Goal: Task Accomplishment & Management: Use online tool/utility

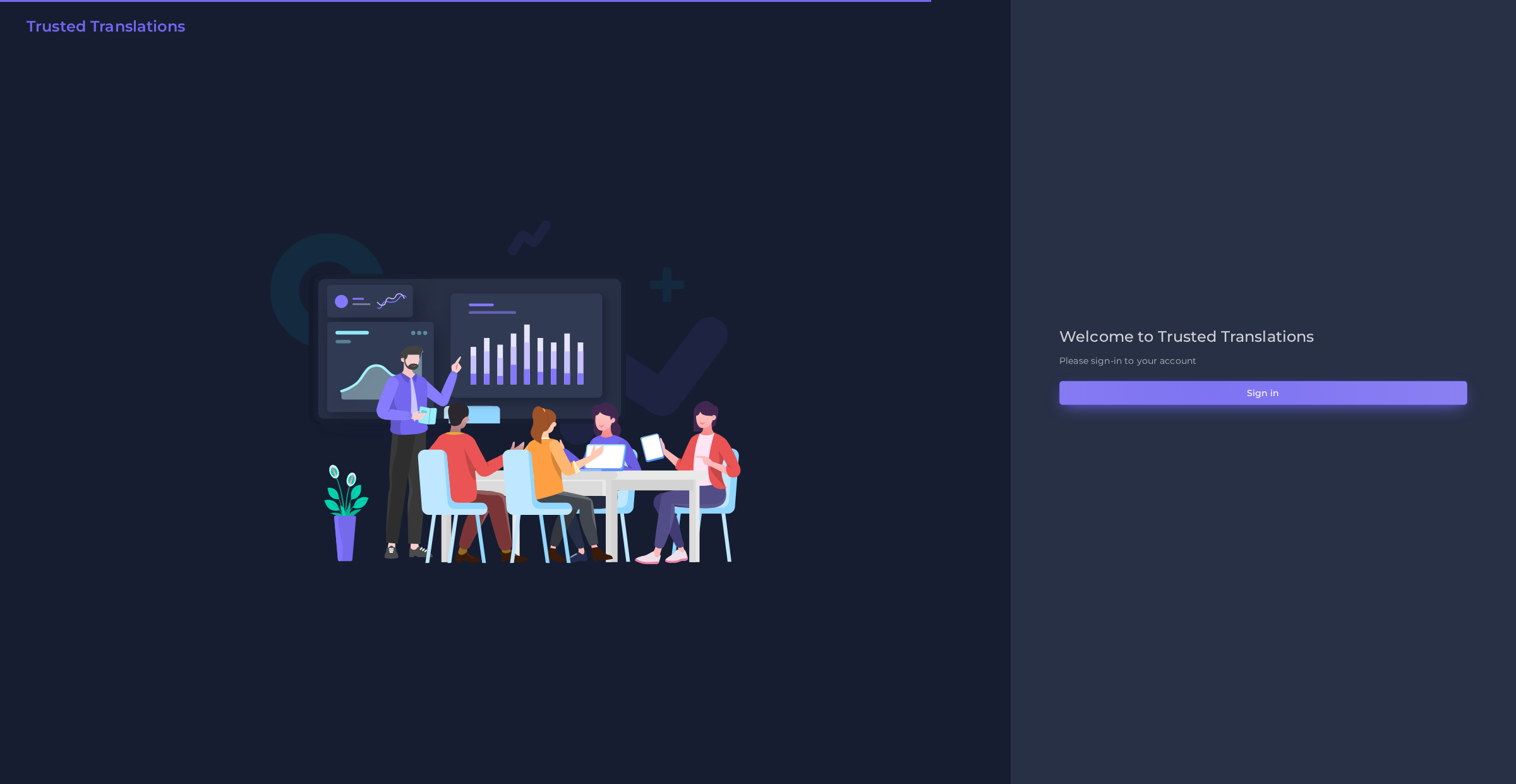
click at [1211, 389] on button "Sign in" at bounding box center [1263, 393] width 408 height 24
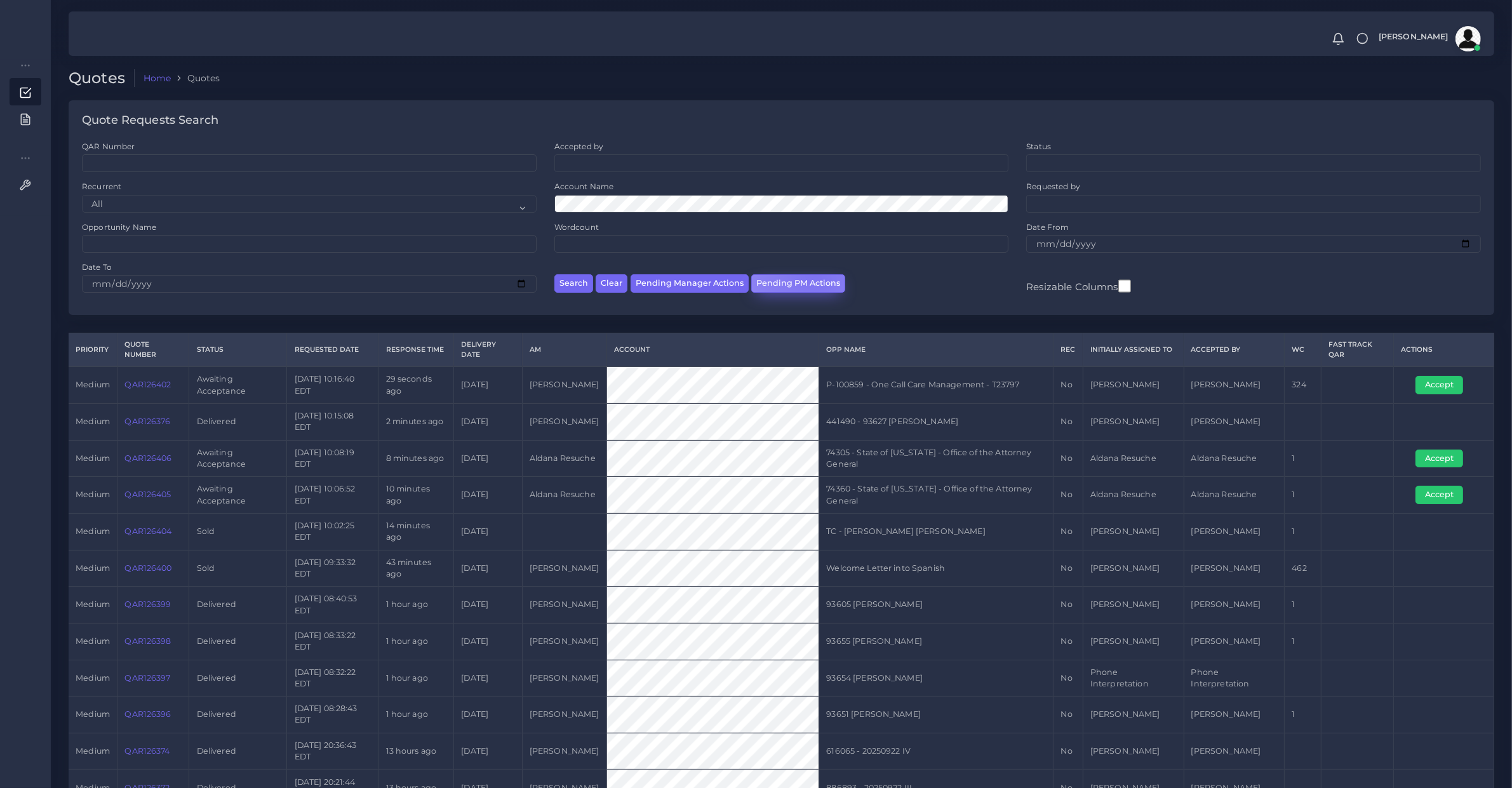
click at [813, 275] on button "Pending PM Actions" at bounding box center [798, 283] width 94 height 18
select select "awaiting_acceptance"
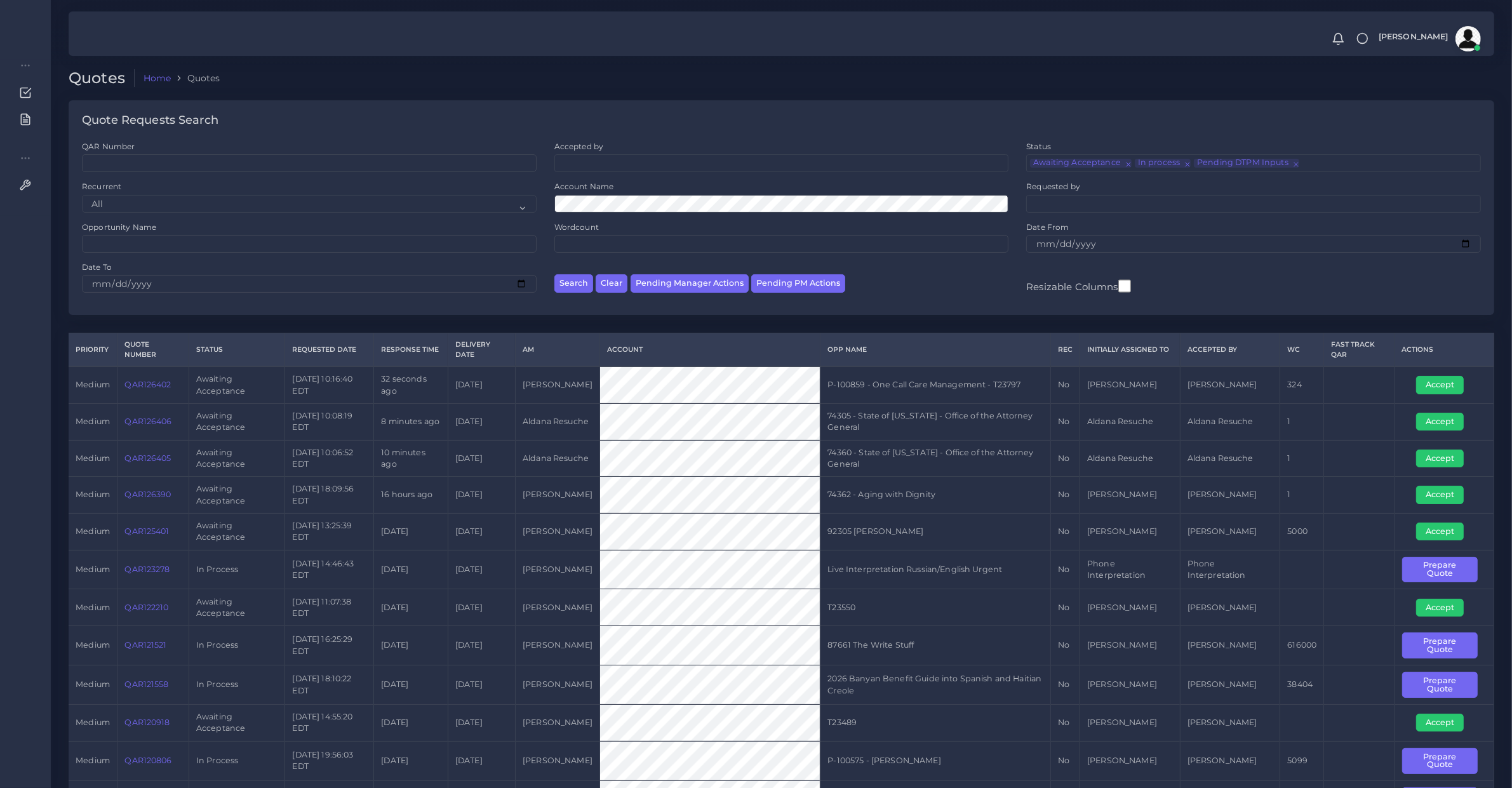
click at [168, 395] on td "QAR126402" at bounding box center [153, 385] width 72 height 37
copy link "QAR126402"
click at [1430, 378] on button "Accept" at bounding box center [1439, 384] width 48 height 17
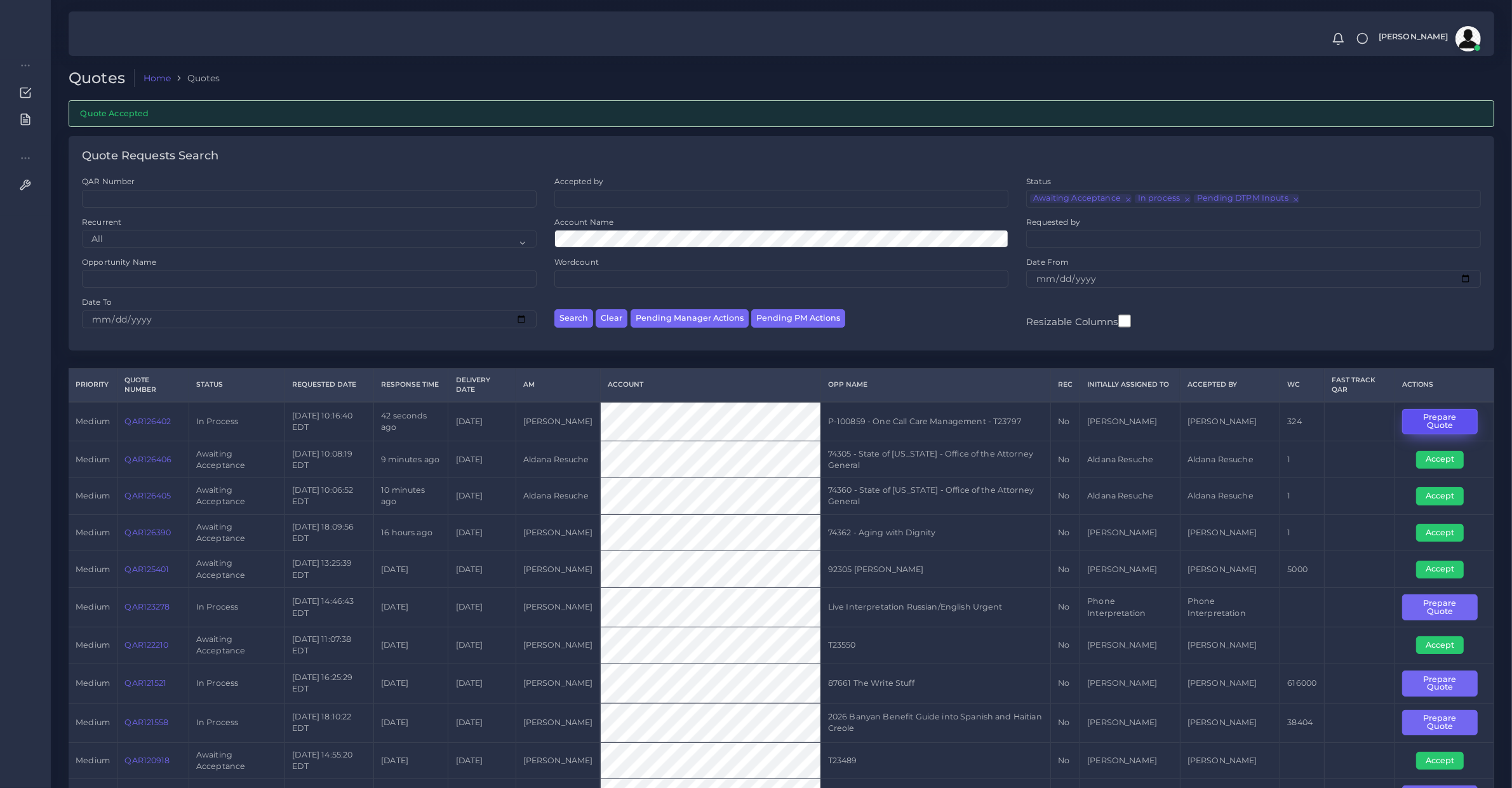
click at [1438, 430] on button "Prepare Quote" at bounding box center [1440, 421] width 76 height 26
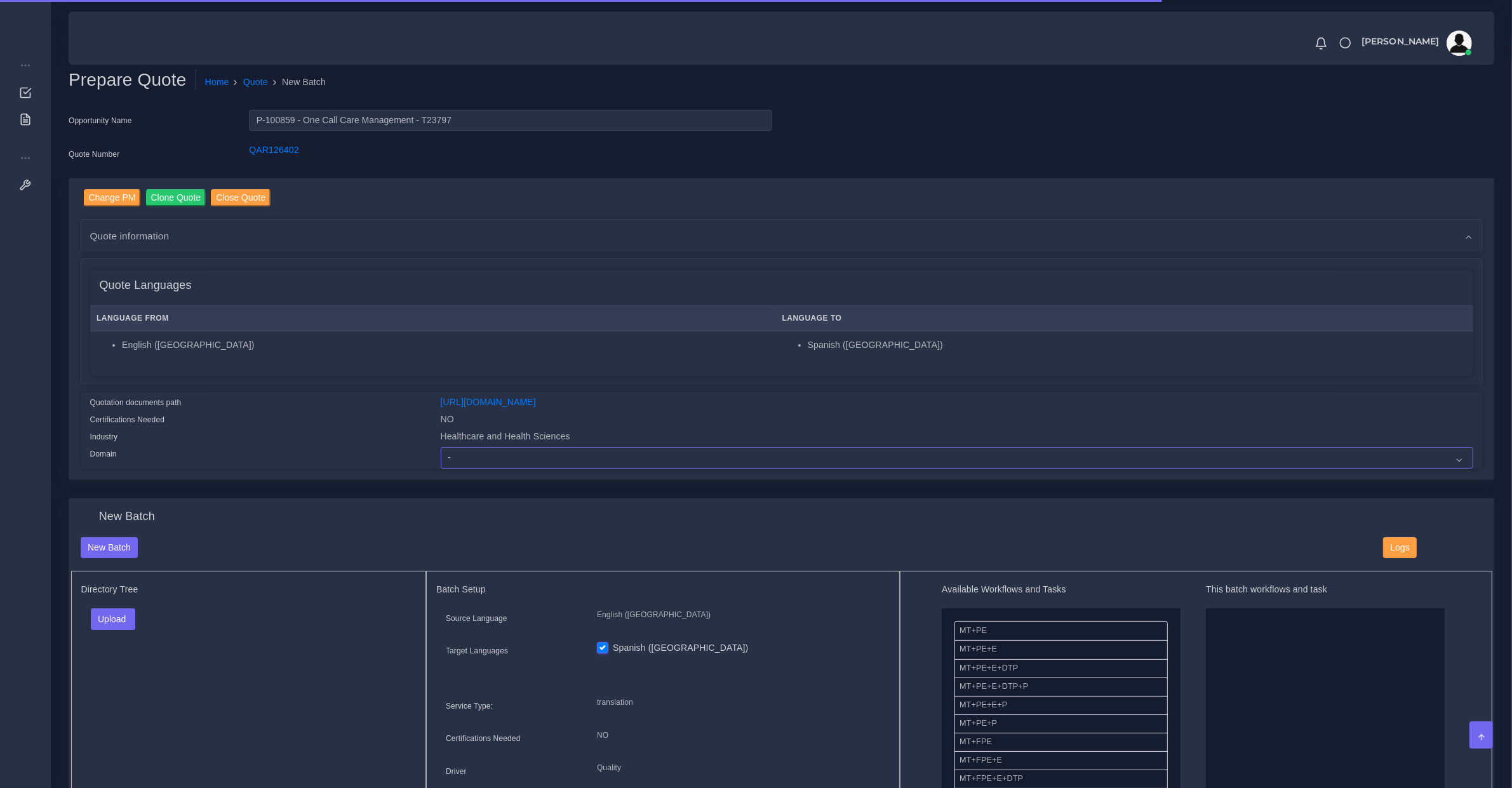
click at [480, 457] on select "- Advertising and Media Agriculture, Forestry and Fishing Architecture, Buildin…" at bounding box center [957, 458] width 1033 height 21
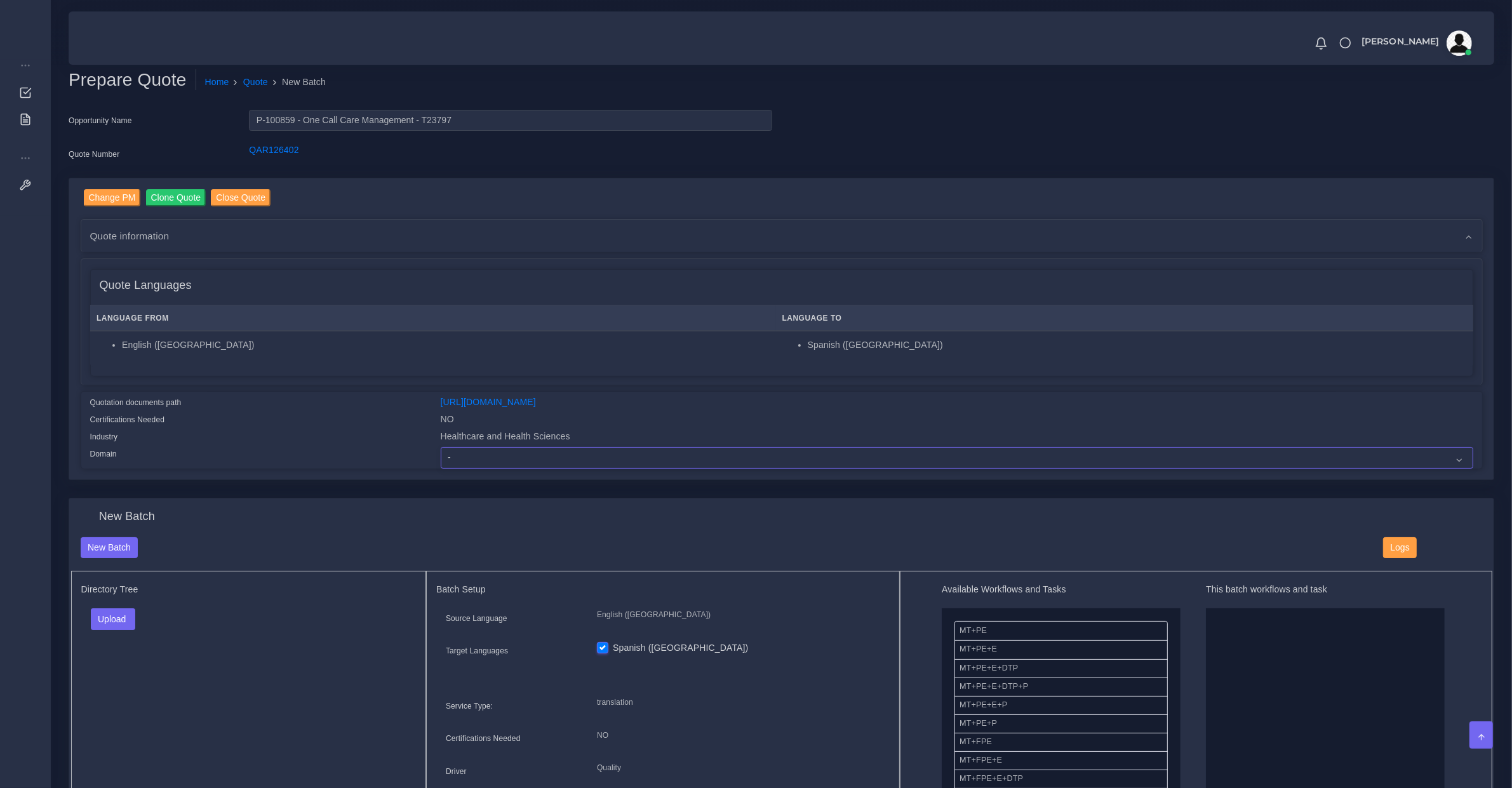
select select "Healthcare and Health Sciences"
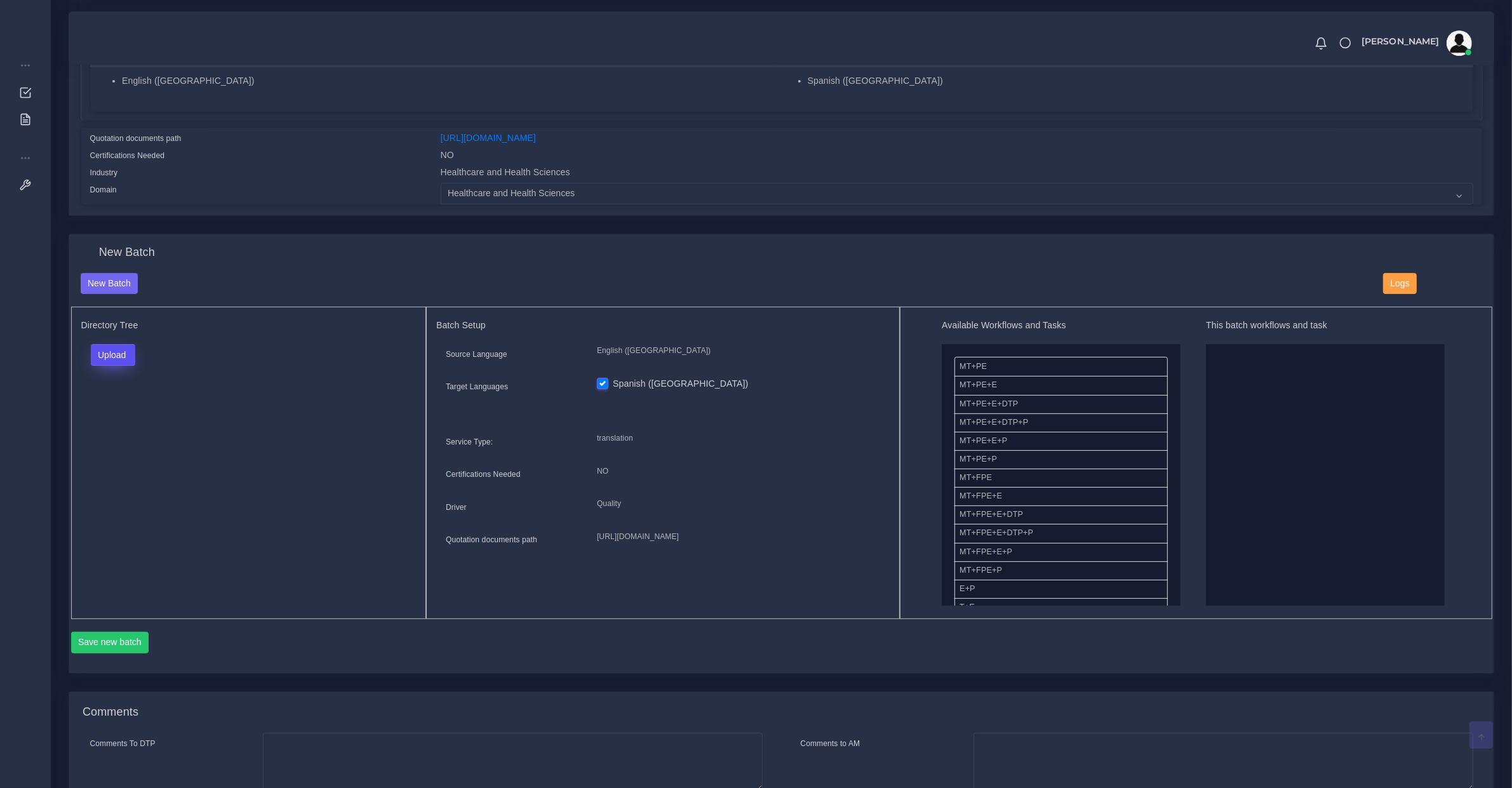
click at [112, 347] on button "Upload" at bounding box center [114, 355] width 45 height 21
click at [127, 410] on div "Folder Files" at bounding box center [136, 395] width 89 height 50
click at [113, 352] on button "Upload" at bounding box center [114, 355] width 45 height 21
click at [118, 398] on label "Files" at bounding box center [135, 403] width 87 height 16
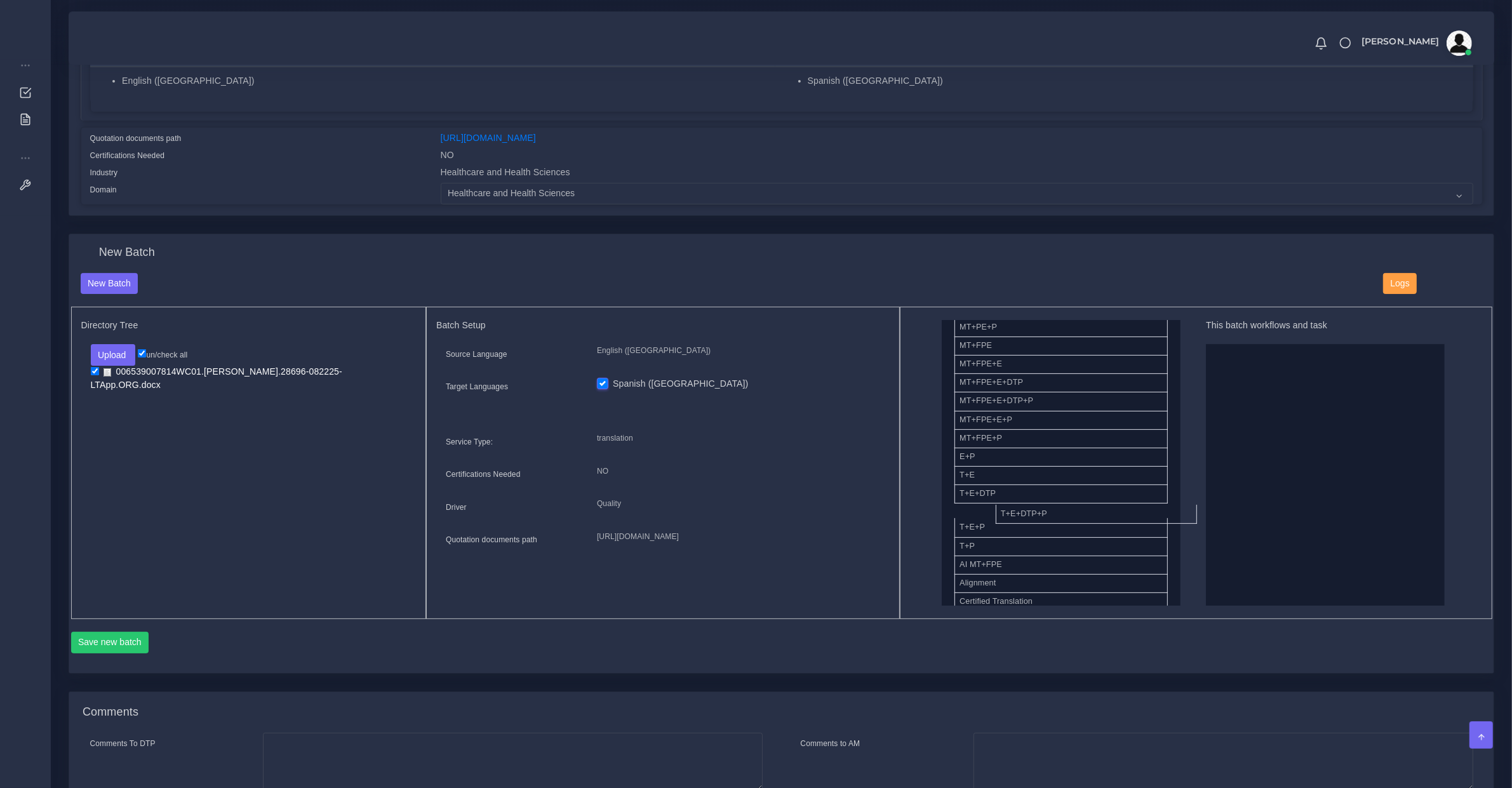
drag, startPoint x: 996, startPoint y: 512, endPoint x: 1236, endPoint y: 526, distance: 240.4
click at [135, 637] on button "Save new batch" at bounding box center [110, 642] width 78 height 21
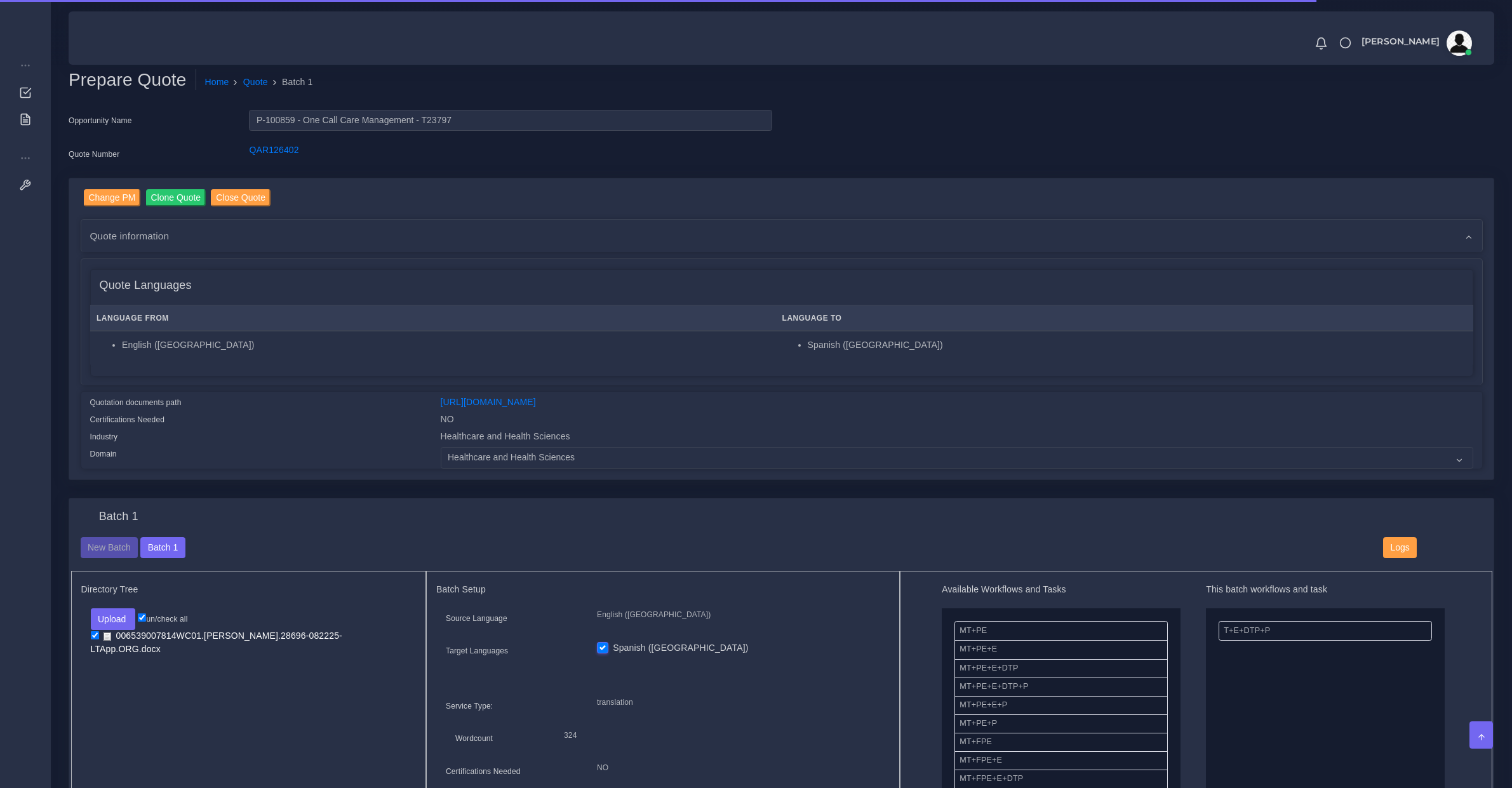
scroll to position [661, 0]
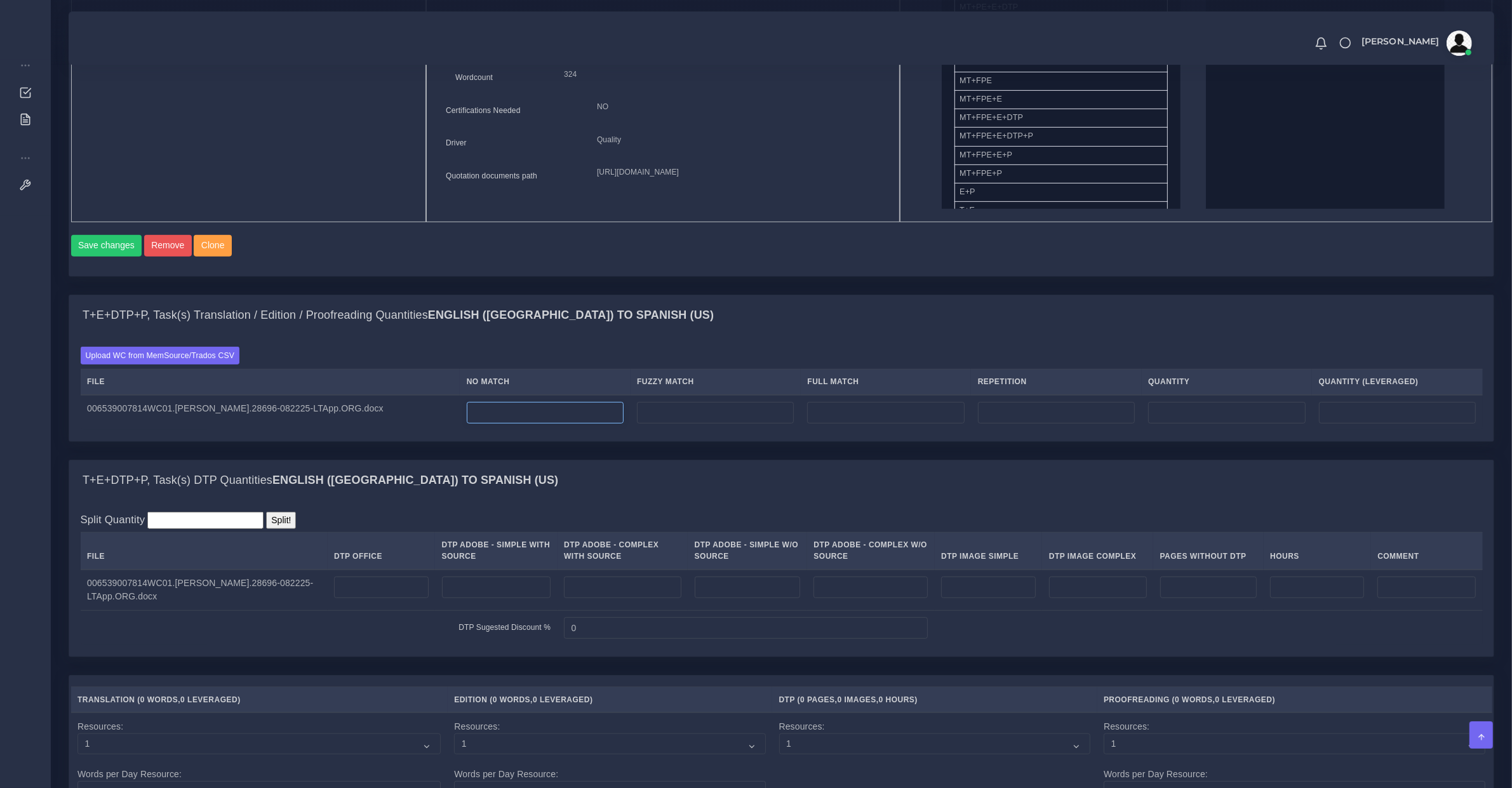
click at [519, 423] on input "number" at bounding box center [545, 412] width 157 height 21
type input "219"
click at [716, 423] on input "0" at bounding box center [715, 412] width 157 height 21
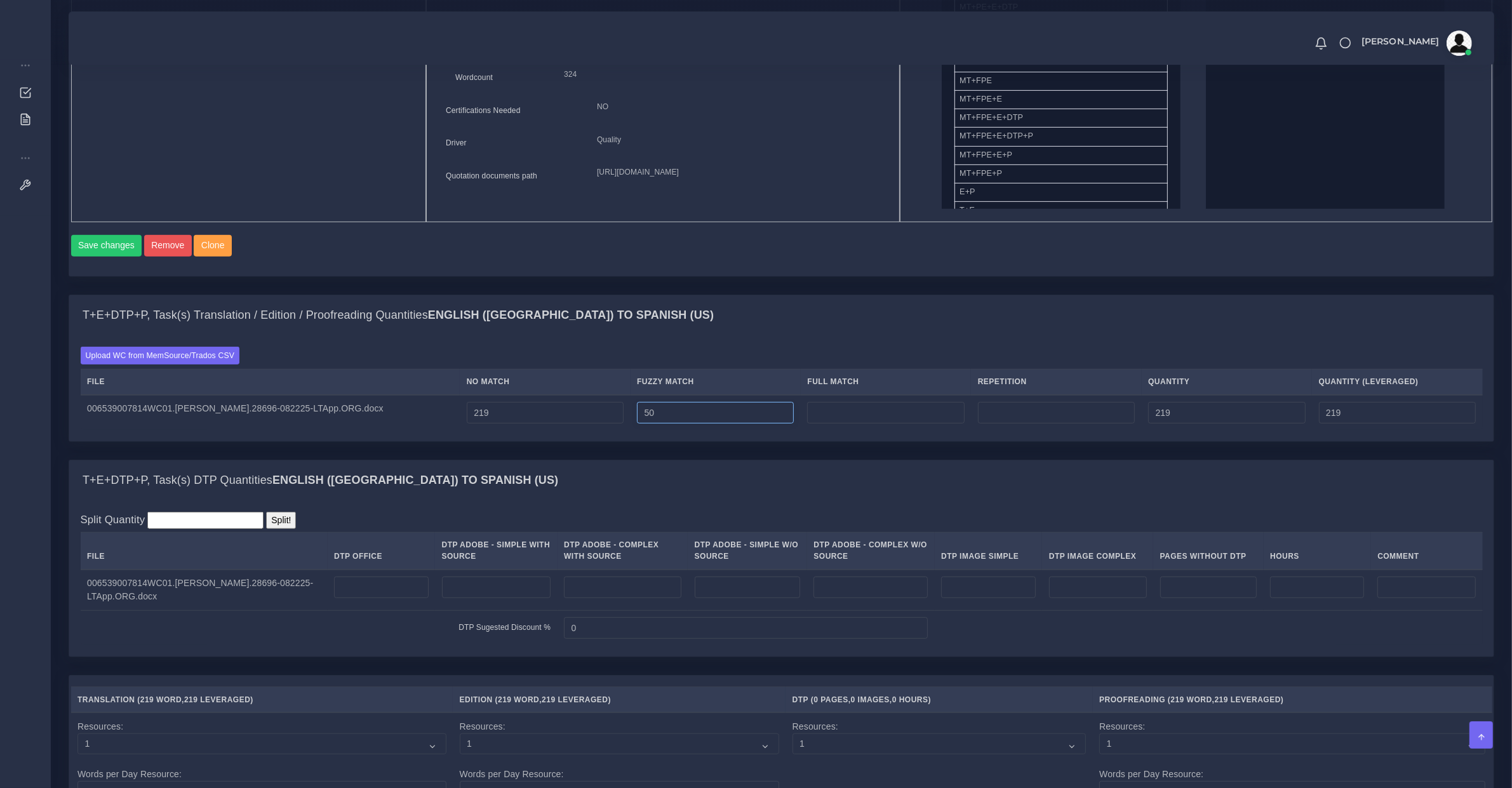
type input "50"
type input "269"
type input "244"
type input "49"
type input "318"
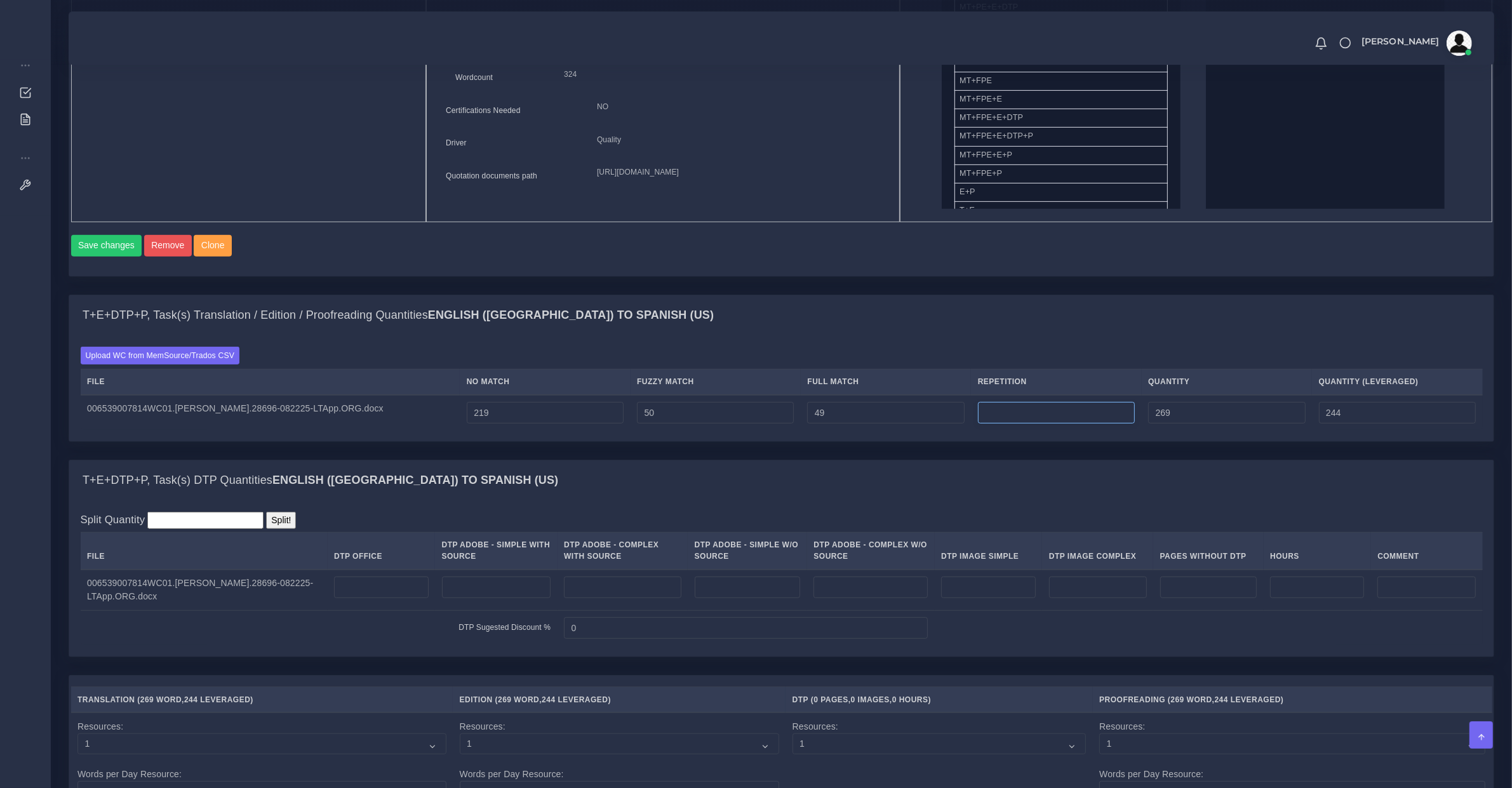
type input "256"
type input "24"
type input "342"
type input "262"
click at [362, 598] on input "number" at bounding box center [381, 587] width 95 height 21
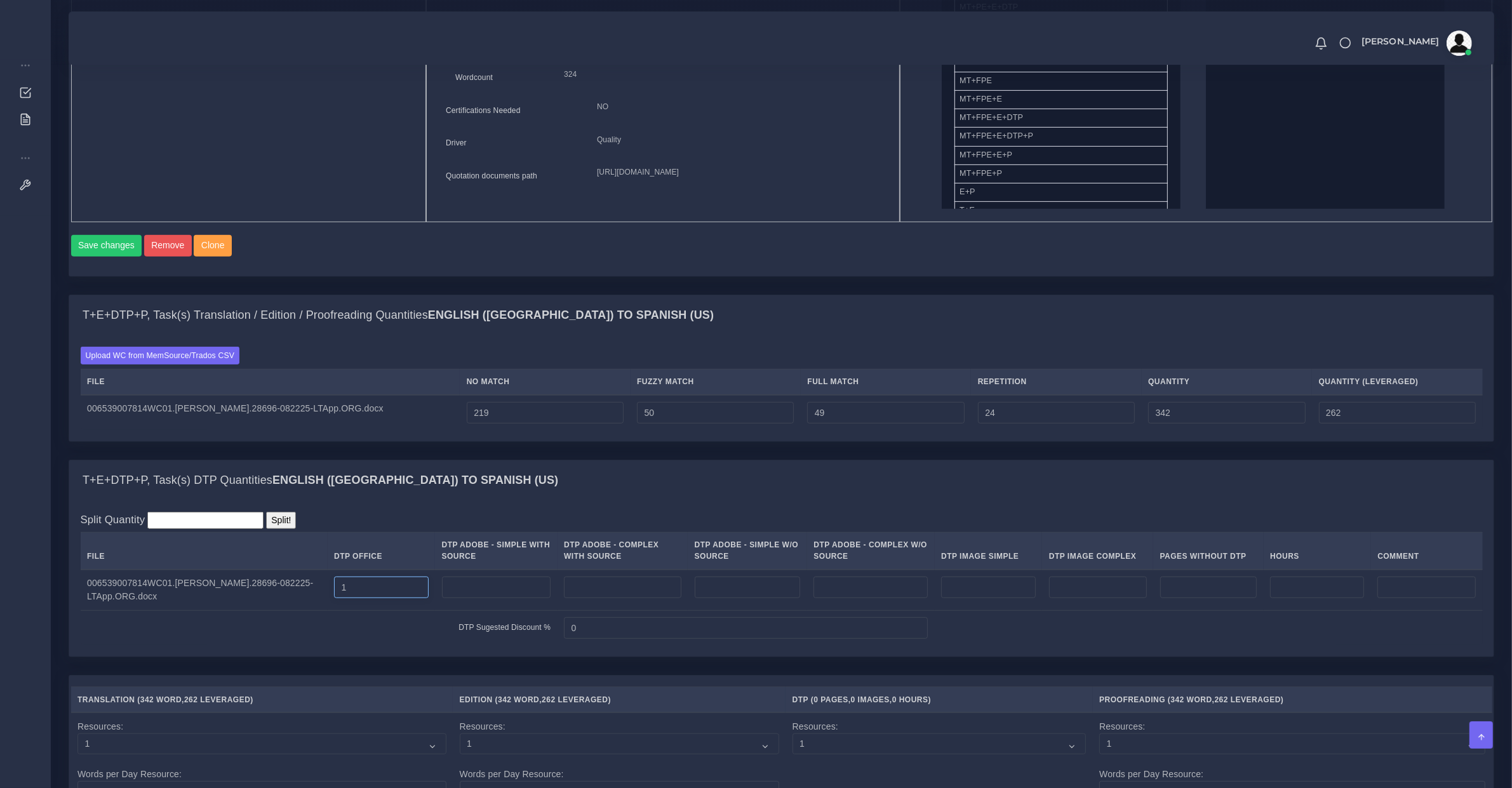
type input "1"
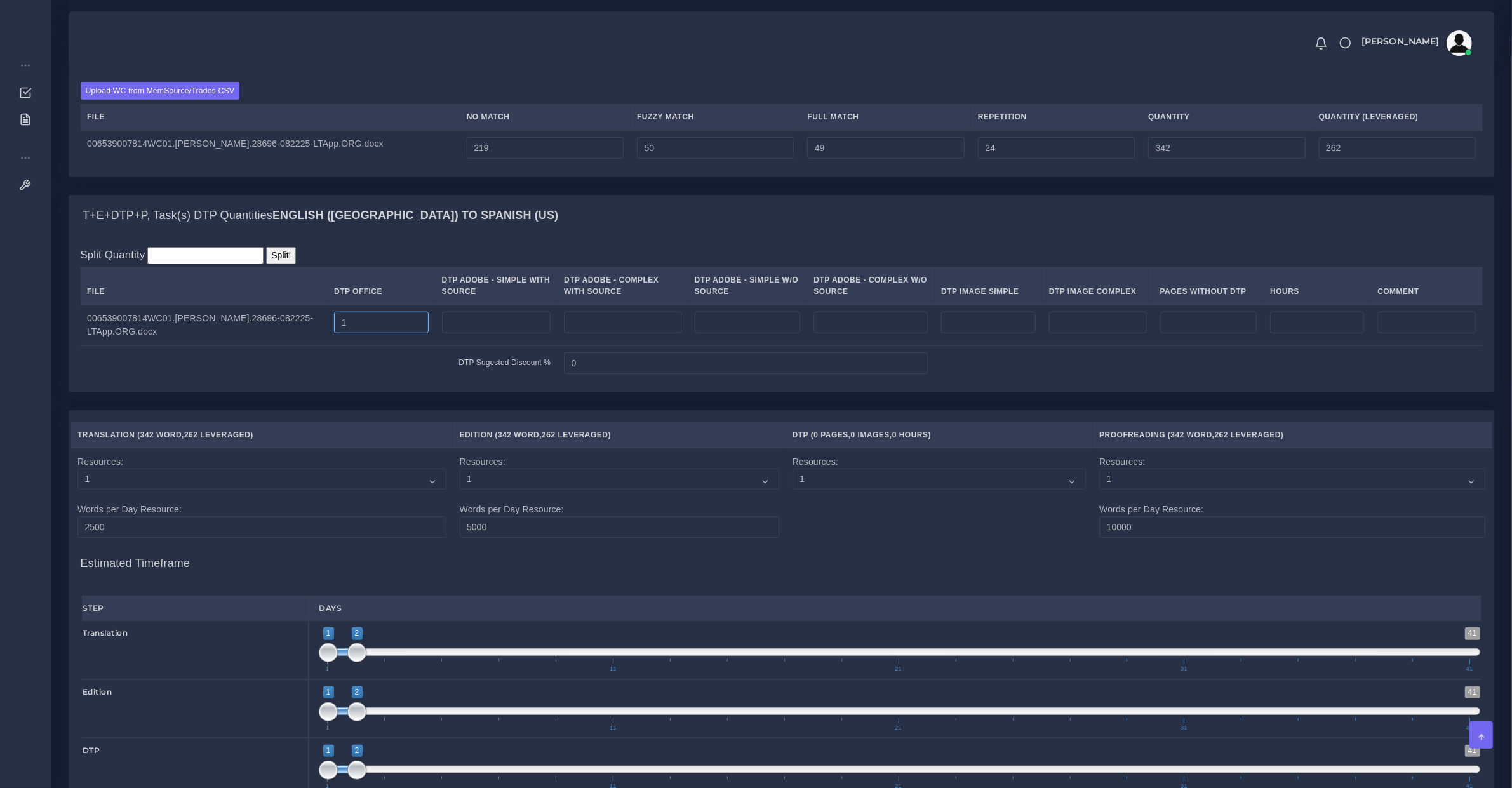
scroll to position [1330, 0]
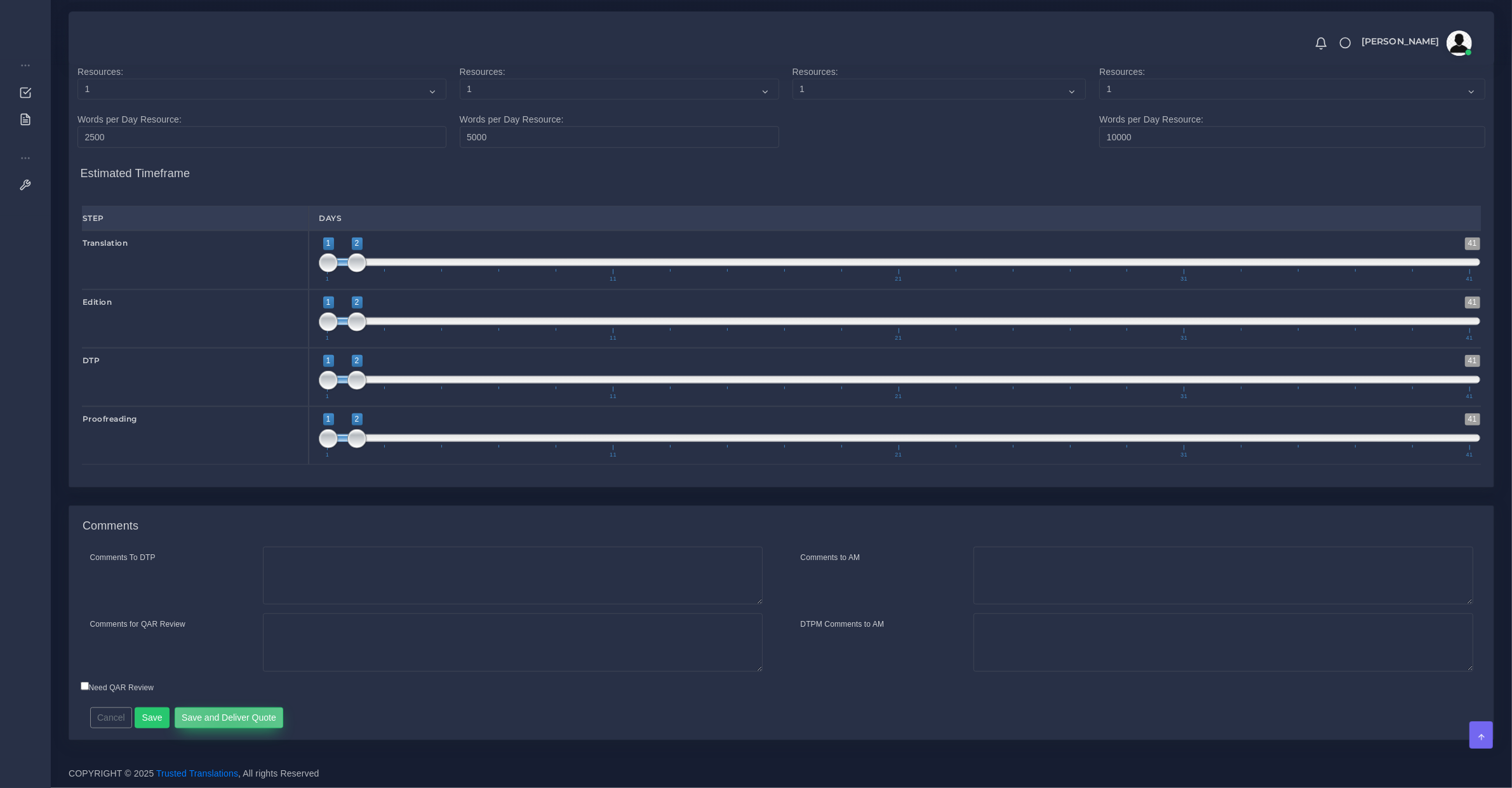
click at [224, 723] on button "Save and Deliver Quote" at bounding box center [229, 718] width 110 height 21
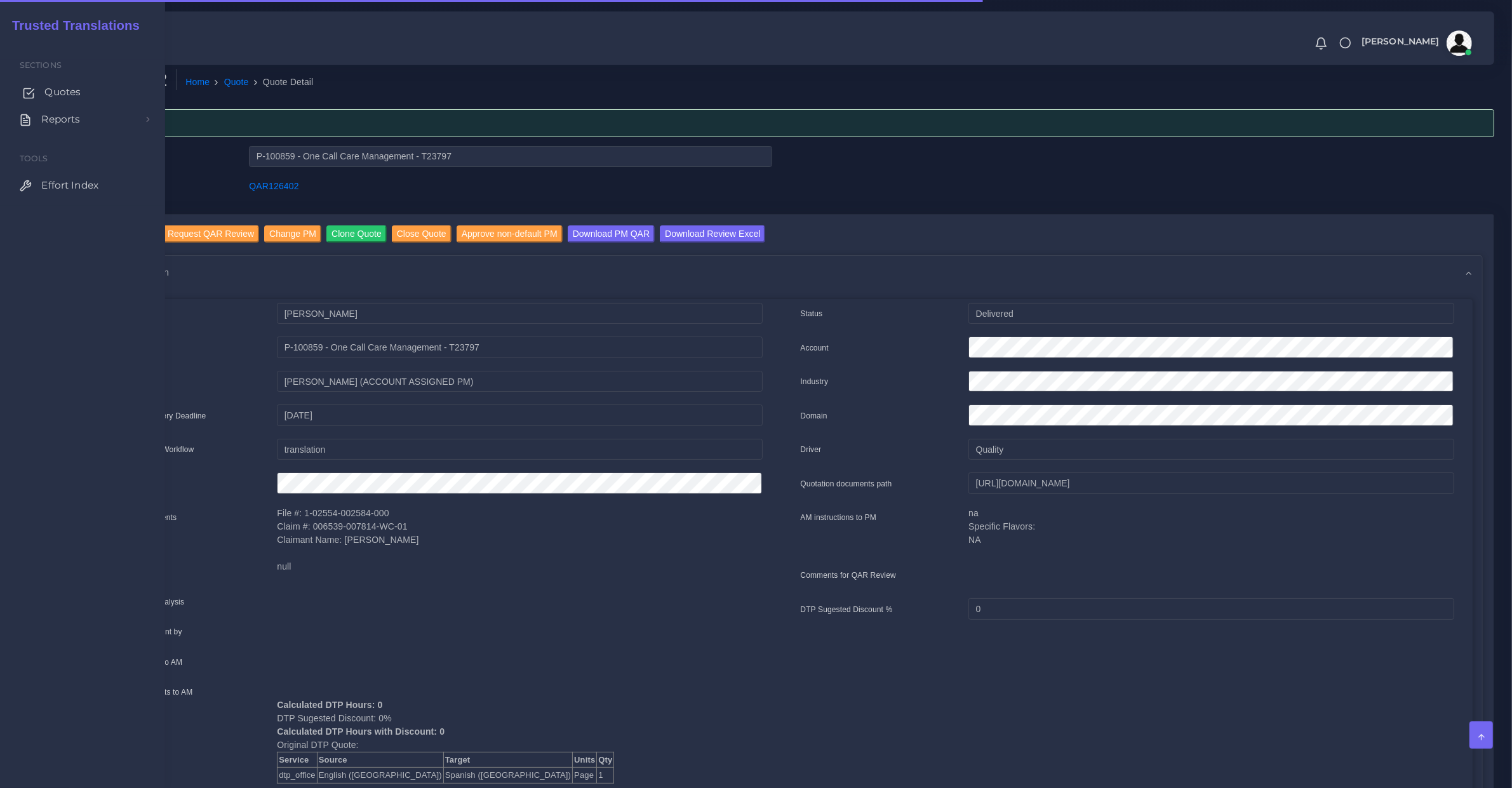
click at [65, 83] on link "Quotes" at bounding box center [82, 91] width 147 height 26
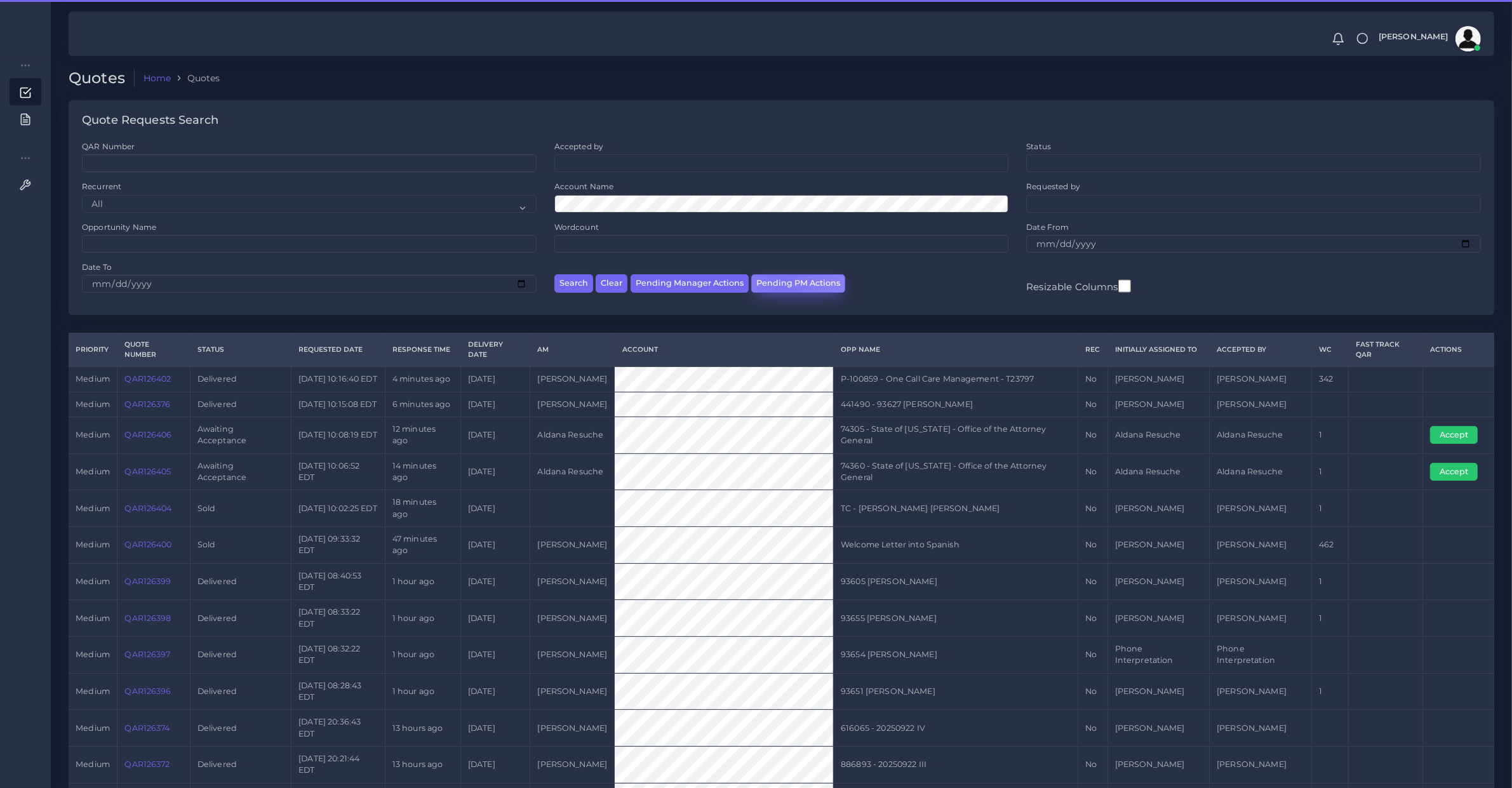
click at [778, 278] on button "Pending PM Actions" at bounding box center [798, 283] width 94 height 18
select select "awaiting_acceptance"
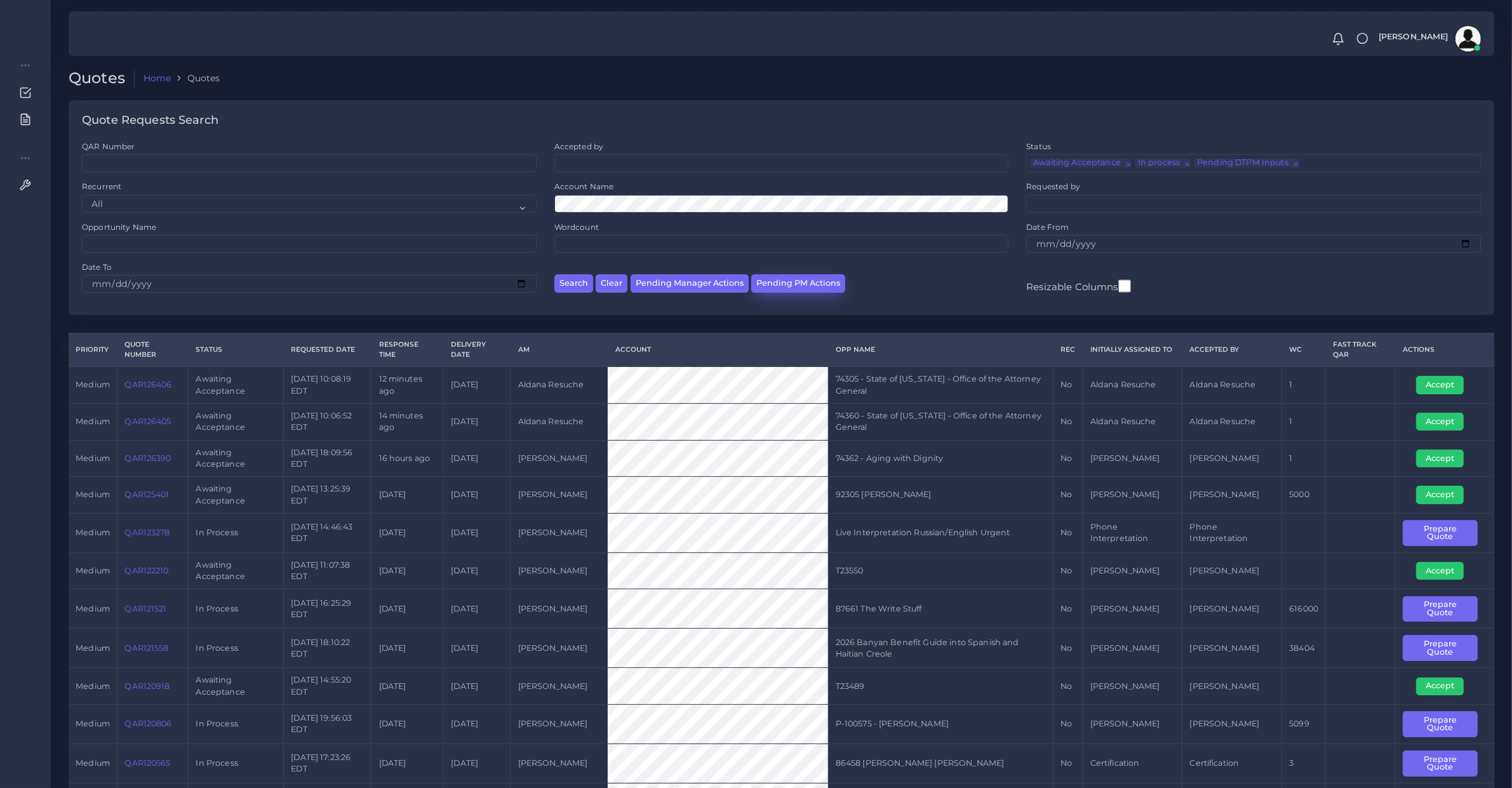
scroll to position [264, 0]
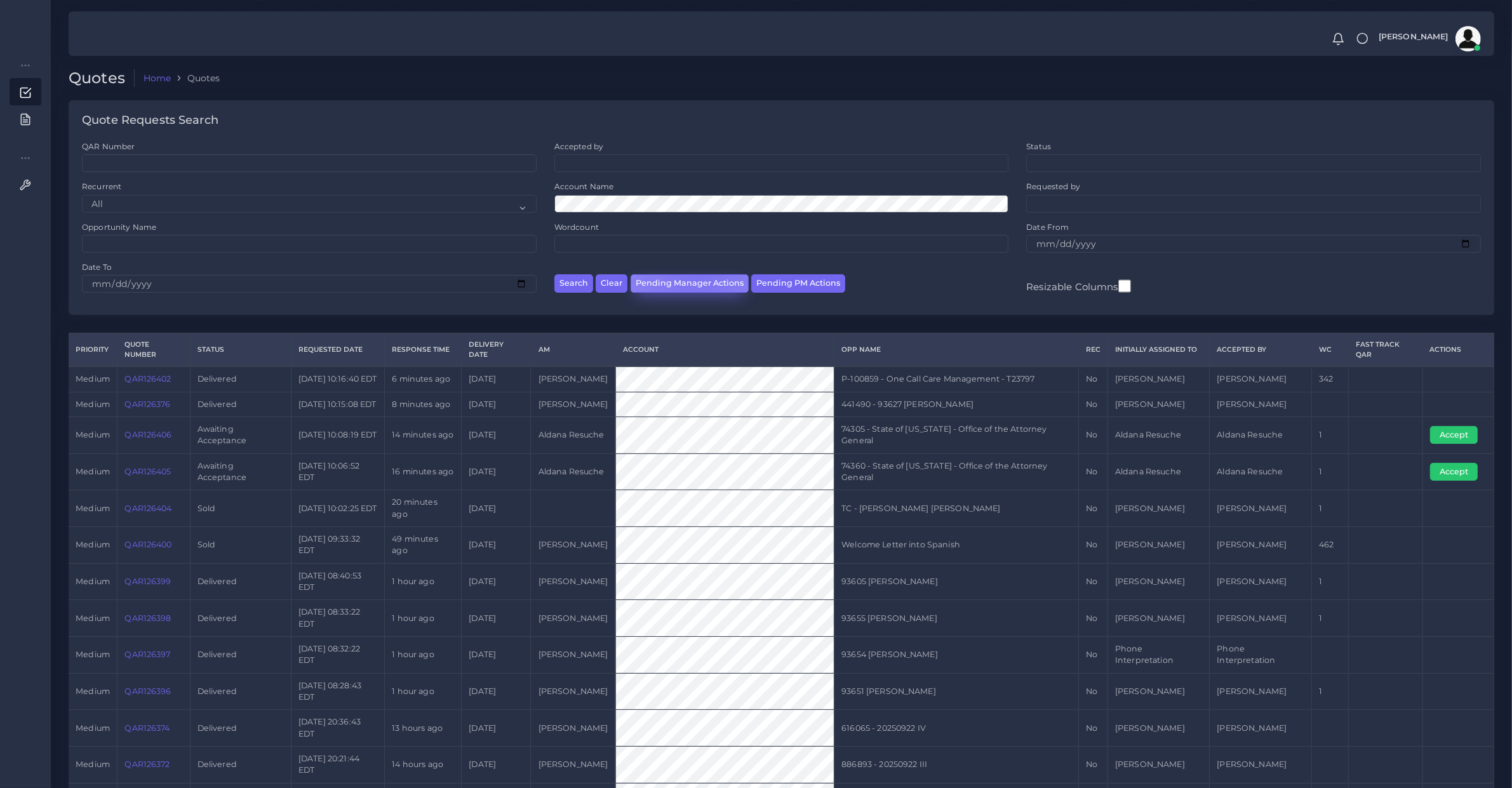
click at [697, 275] on button "Pending Manager Actions" at bounding box center [690, 283] width 118 height 18
select select "awaiting_manager_initial_review"
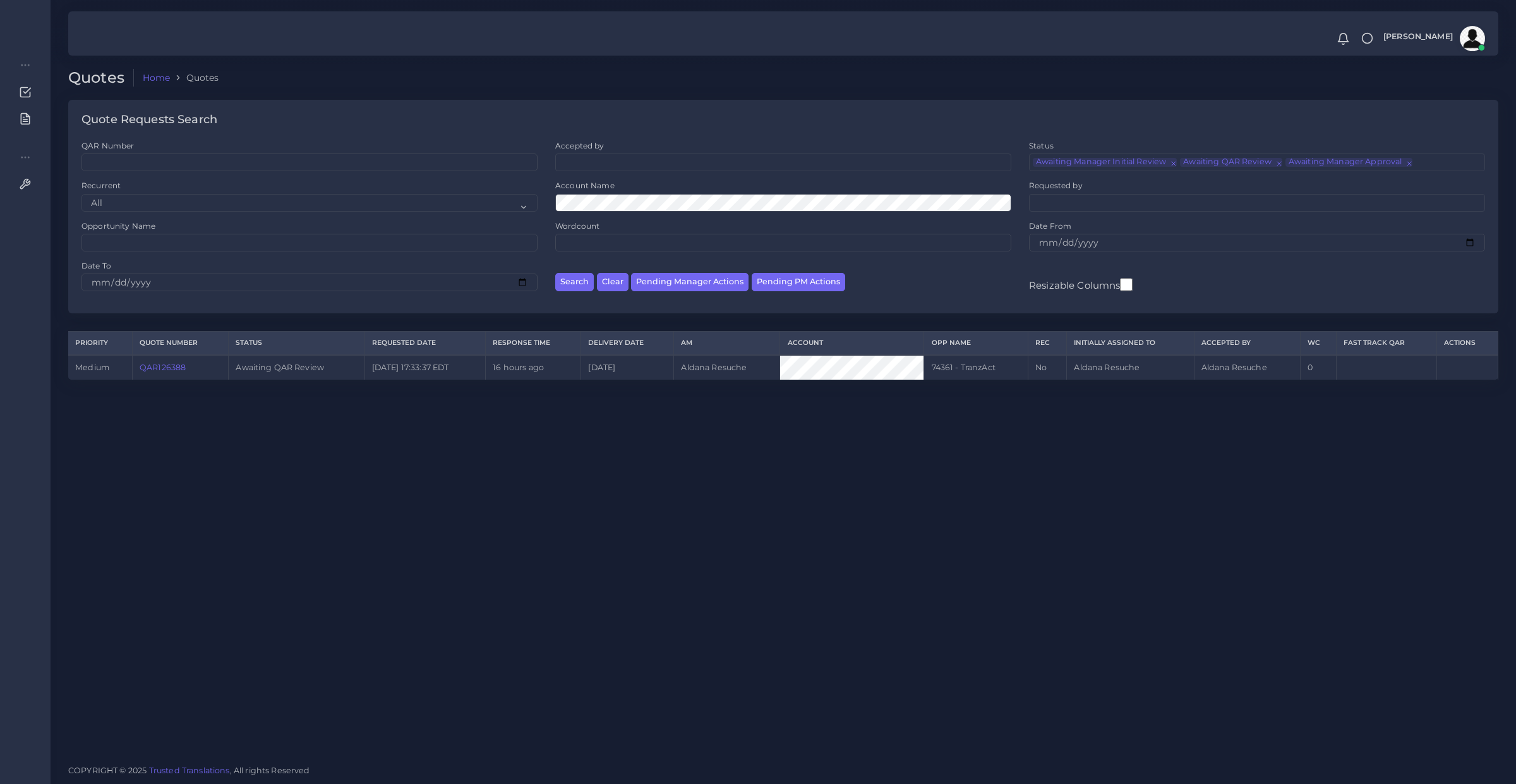
click at [175, 363] on link "QAR126388" at bounding box center [163, 368] width 46 height 10
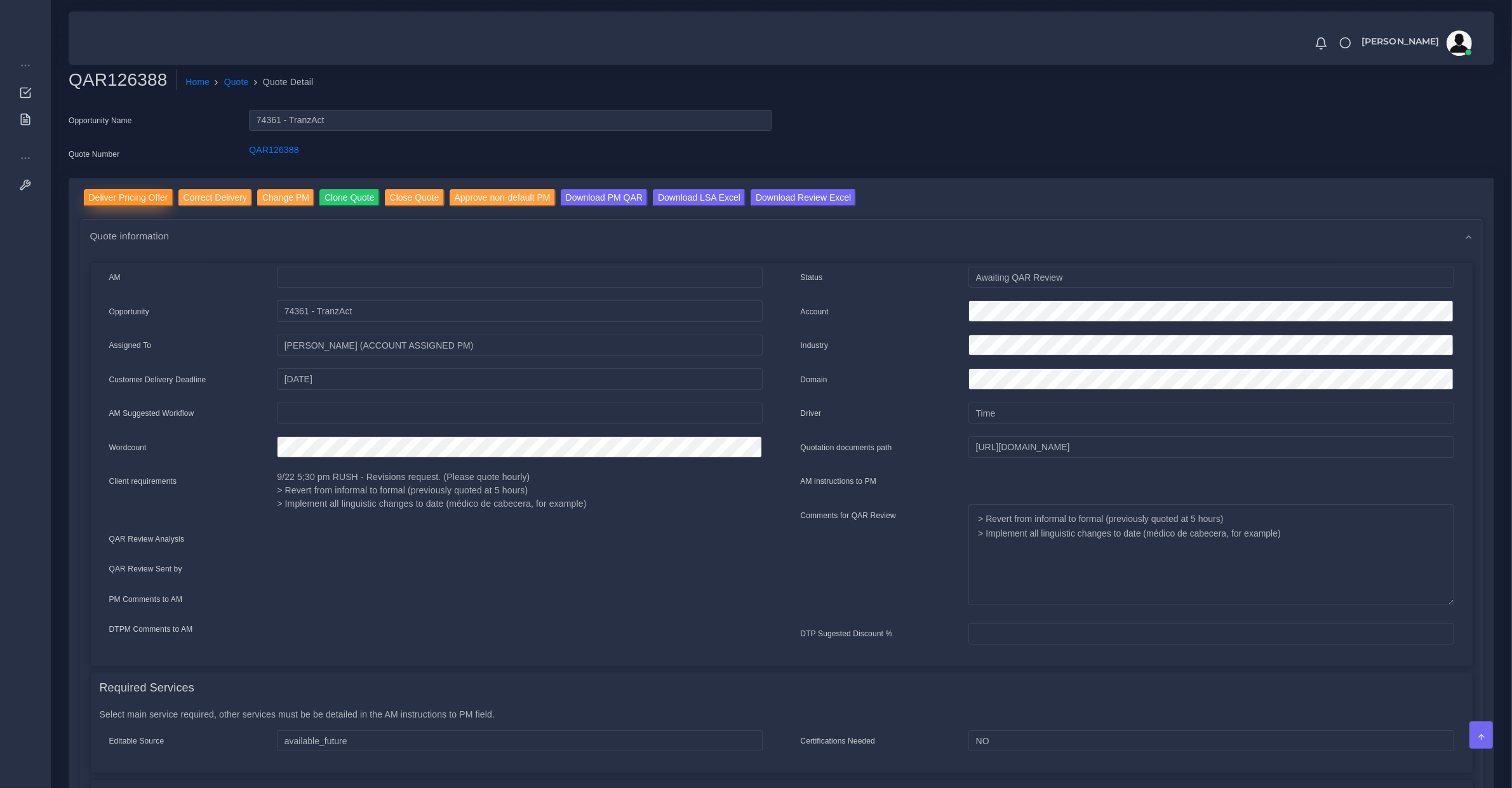
click at [150, 192] on input "Deliver Pricing Offer" at bounding box center [128, 198] width 89 height 17
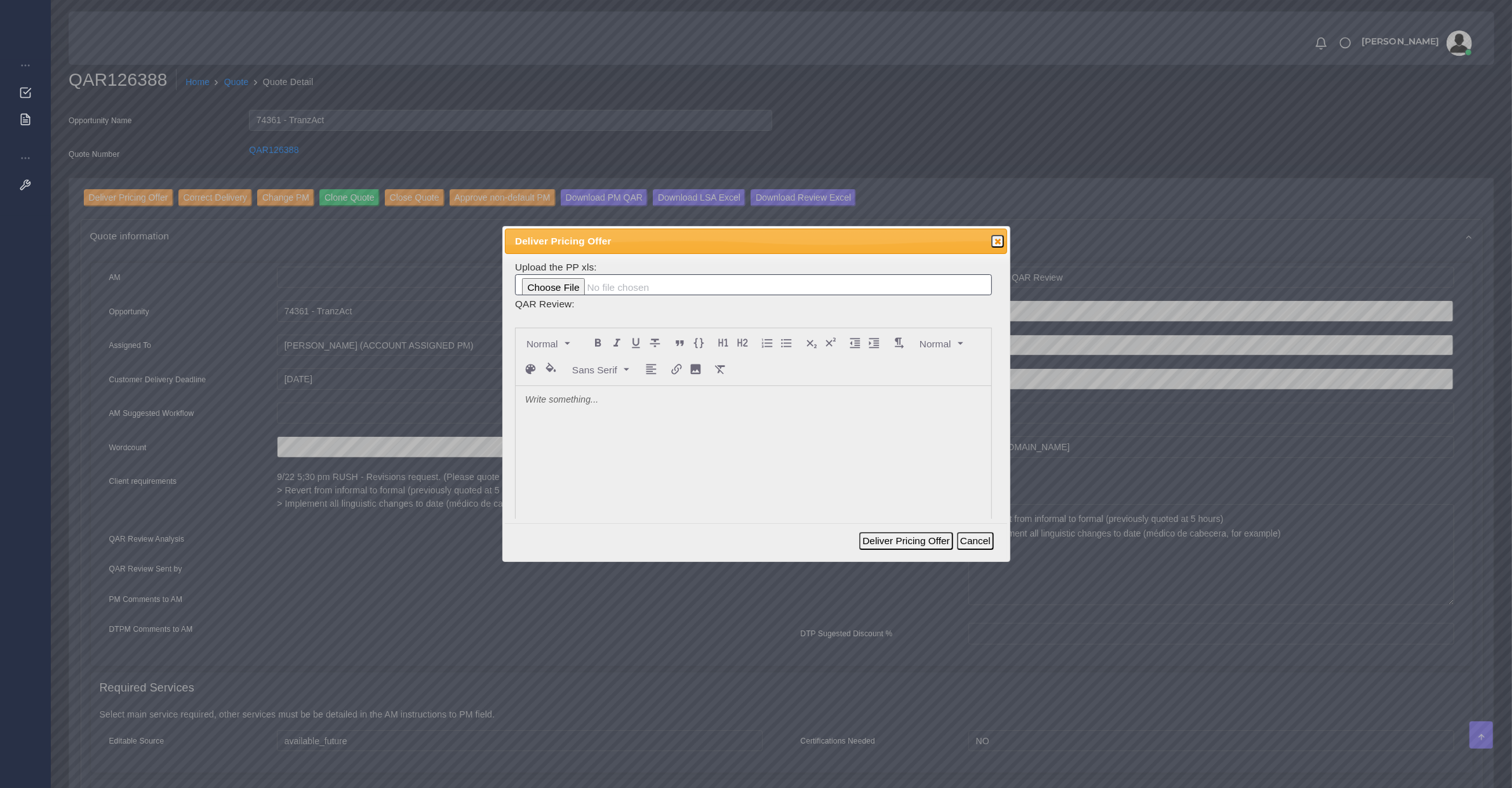
click at [634, 443] on div at bounding box center [753, 481] width 476 height 190
click at [883, 547] on button "Deliver Pricing Offer" at bounding box center [905, 541] width 93 height 17
